Goal: Information Seeking & Learning: Understand process/instructions

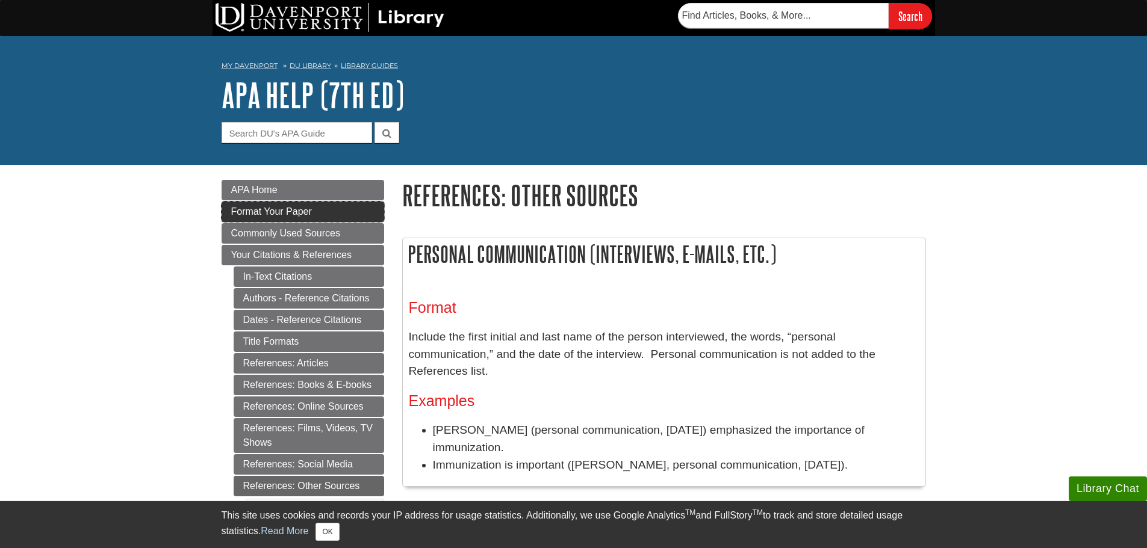
click at [274, 203] on link "Format Your Paper" at bounding box center [303, 212] width 163 height 20
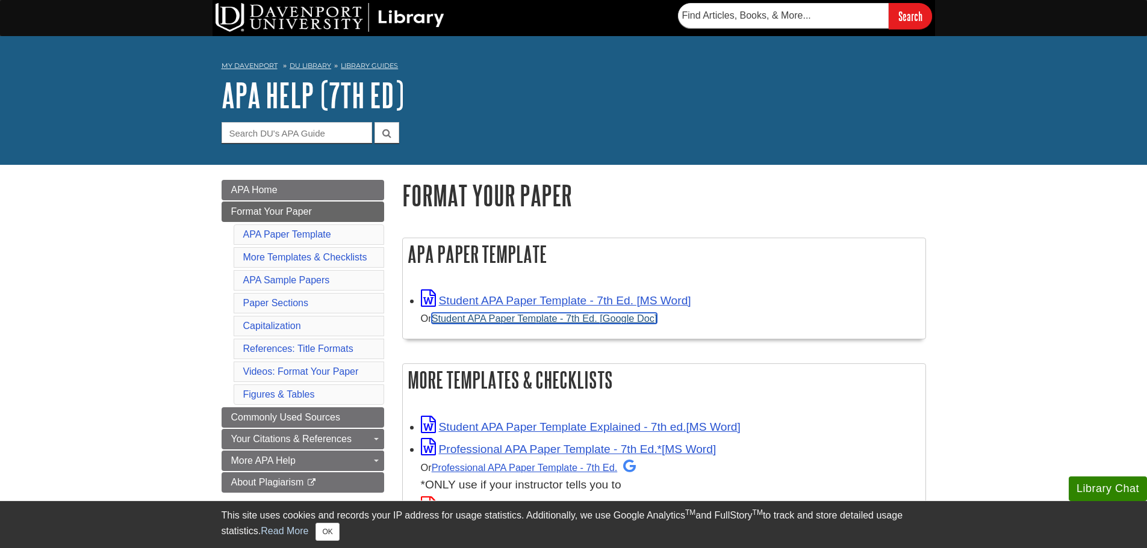
click at [547, 315] on link "Student APA Paper Template - 7th Ed. [Google Doc]" at bounding box center [545, 318] width 226 height 11
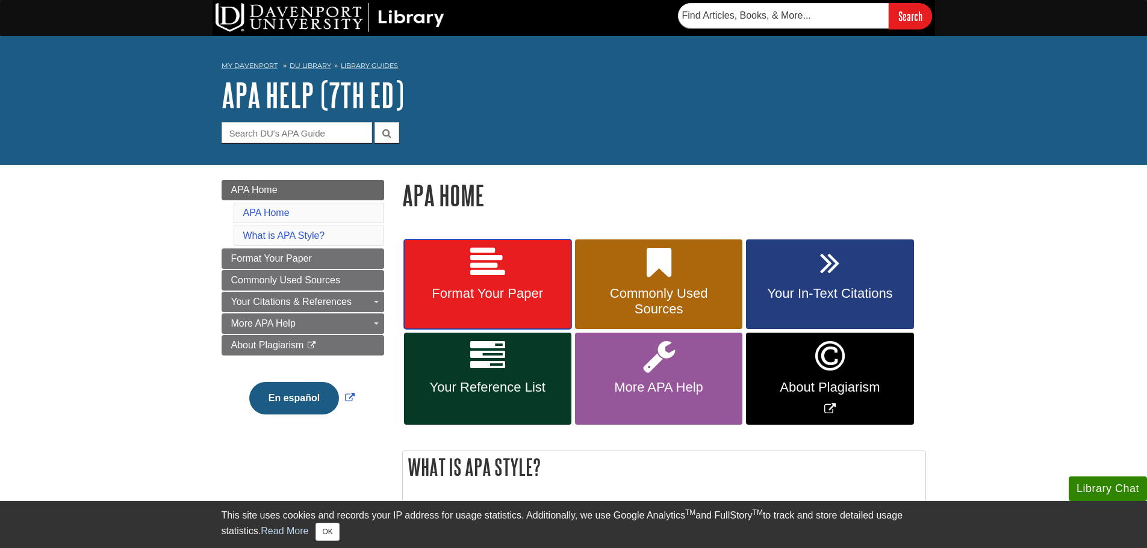
click at [457, 247] on link "Format Your Paper" at bounding box center [487, 285] width 167 height 90
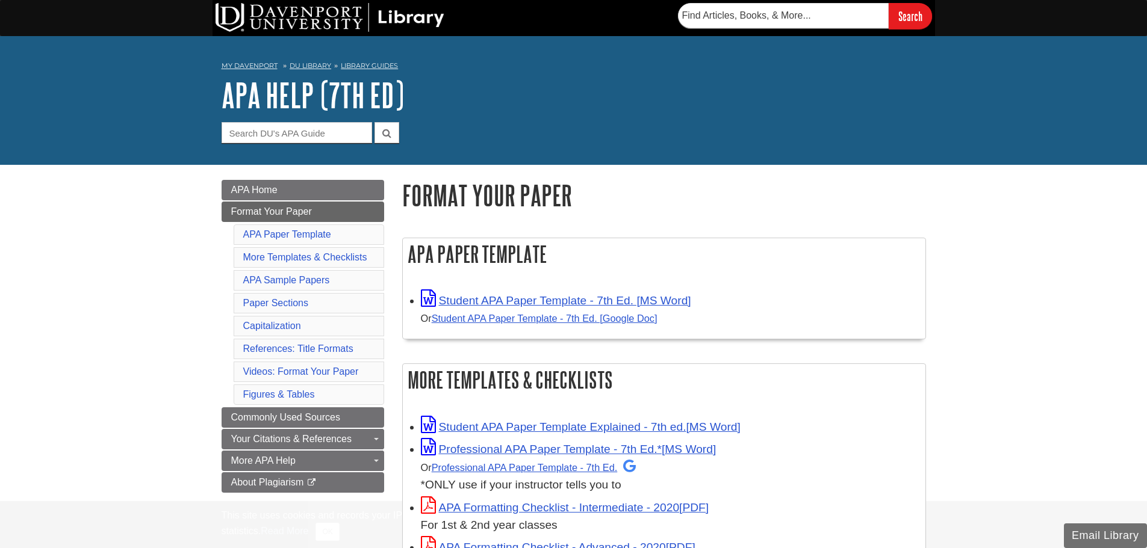
click at [447, 271] on div "APA Paper Template Student APA Paper Template - 7th Ed. [MS Word] Or Student AP…" at bounding box center [664, 289] width 524 height 102
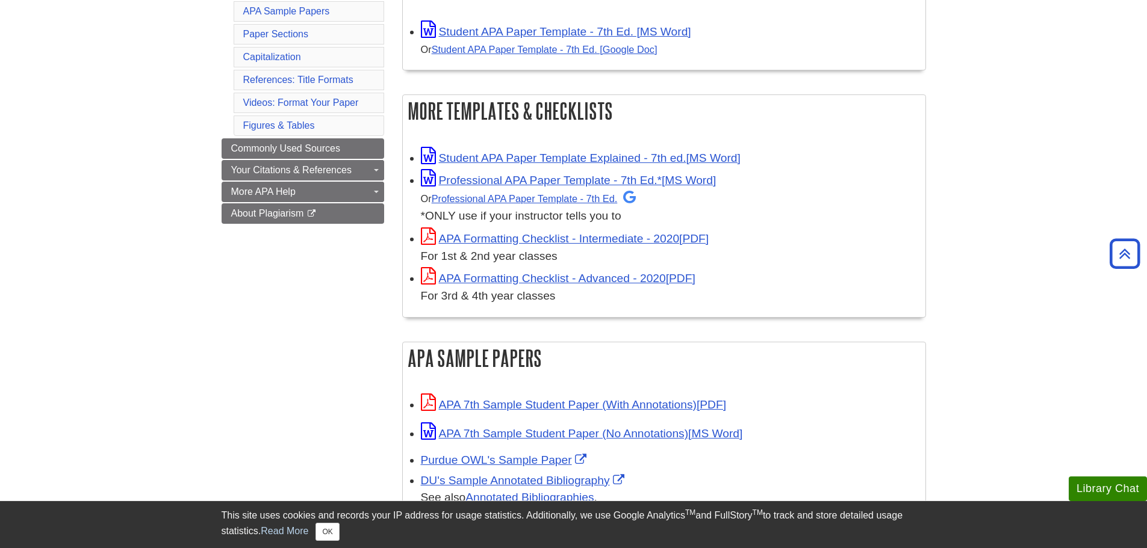
scroll to position [200, 0]
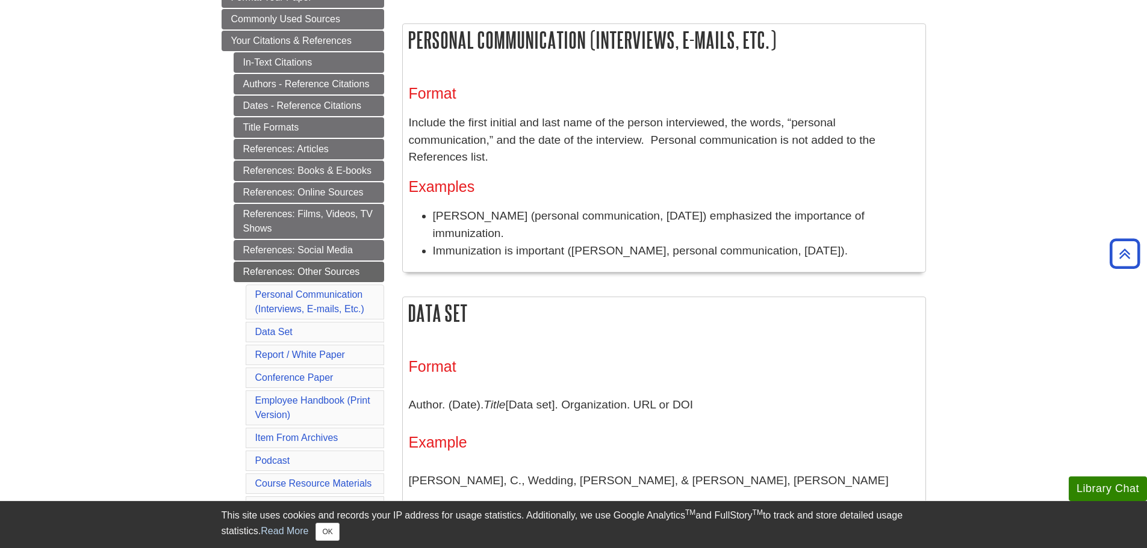
scroll to position [200, 0]
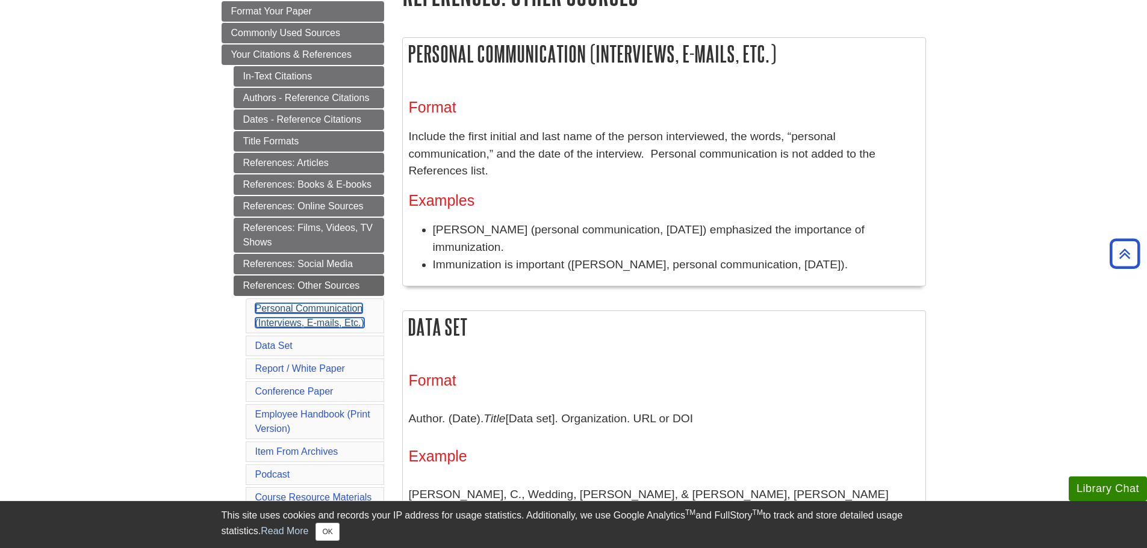
click at [287, 303] on link "Personal Communication (Interviews, E-mails, Etc.)" at bounding box center [309, 315] width 109 height 25
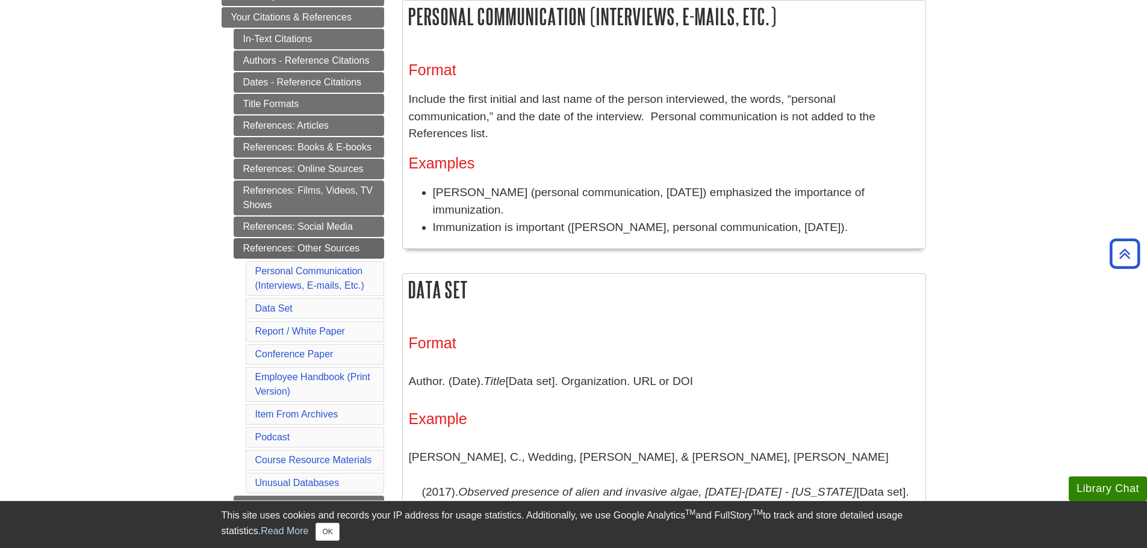
scroll to position [37, 0]
